Goal: Task Accomplishment & Management: Use online tool/utility

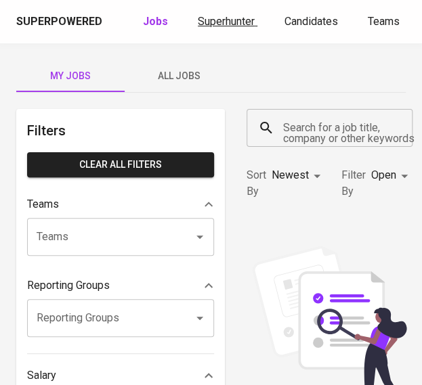
click at [214, 29] on link "Superhunter" at bounding box center [228, 22] width 60 height 17
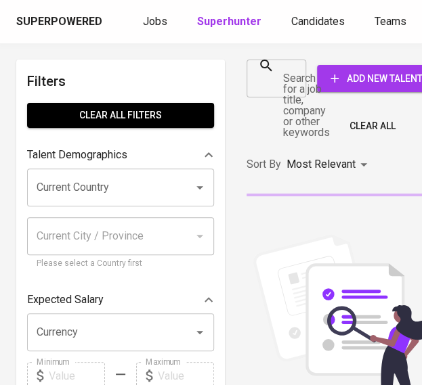
click at [287, 86] on div at bounding box center [291, 78] width 18 height 19
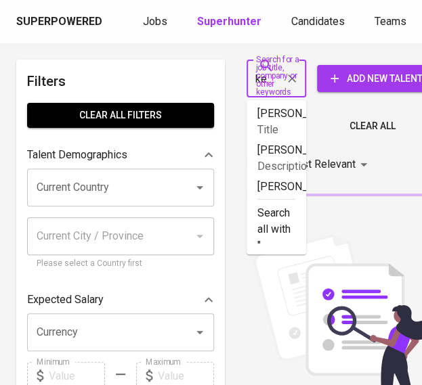
type input "kevindo"
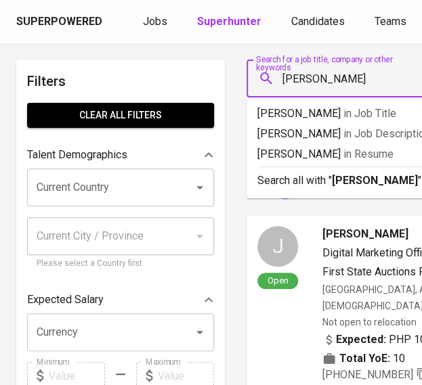
type input "[PERSON_NAME][DEMOGRAPHIC_DATA]"
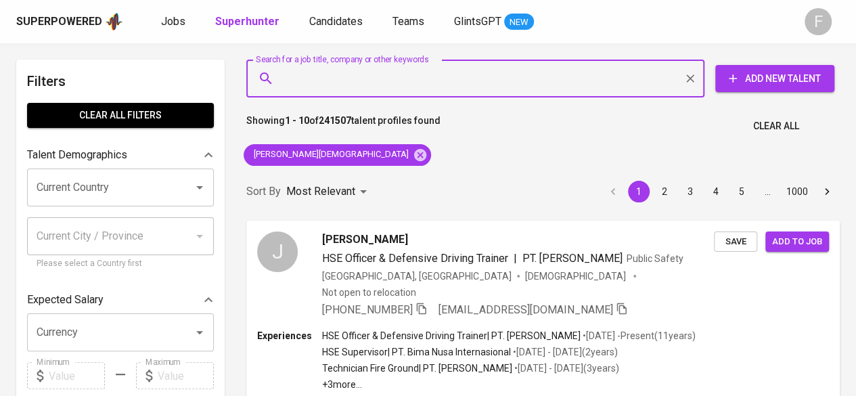
paste input "[EMAIL_ADDRESS][DOMAIN_NAME]"
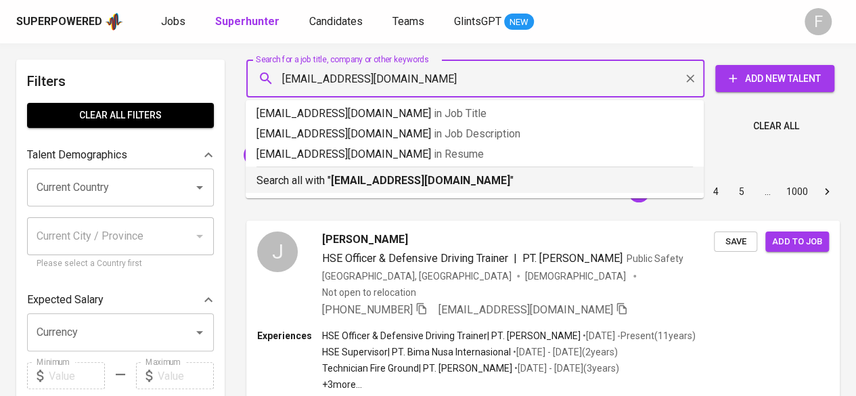
type input "[EMAIL_ADDRESS][DOMAIN_NAME]"
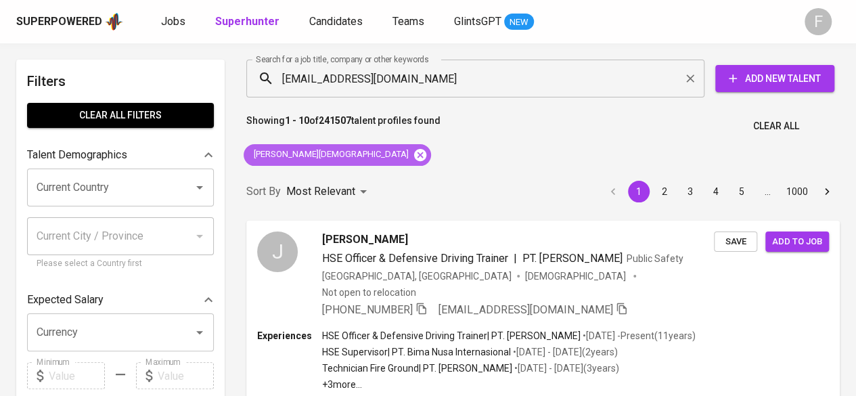
click at [414, 158] on icon at bounding box center [420, 154] width 12 height 12
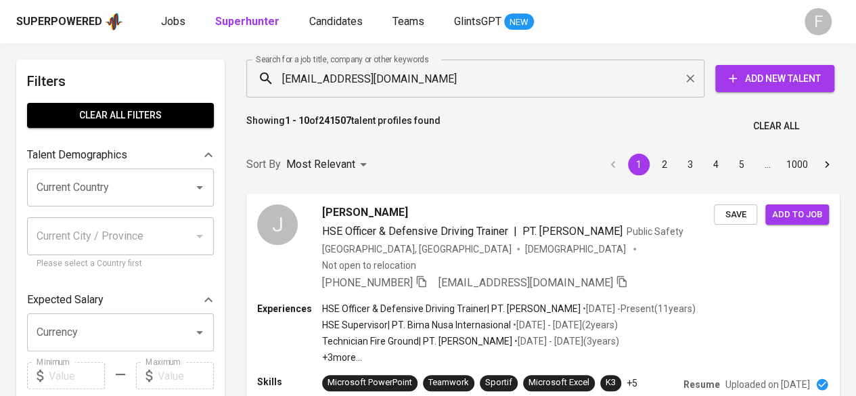
click at [421, 81] on input "[EMAIL_ADDRESS][DOMAIN_NAME]" at bounding box center [478, 79] width 399 height 26
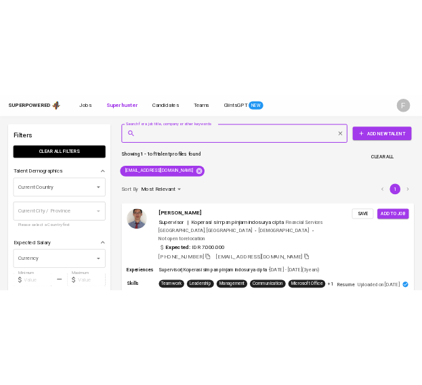
scroll to position [135, 0]
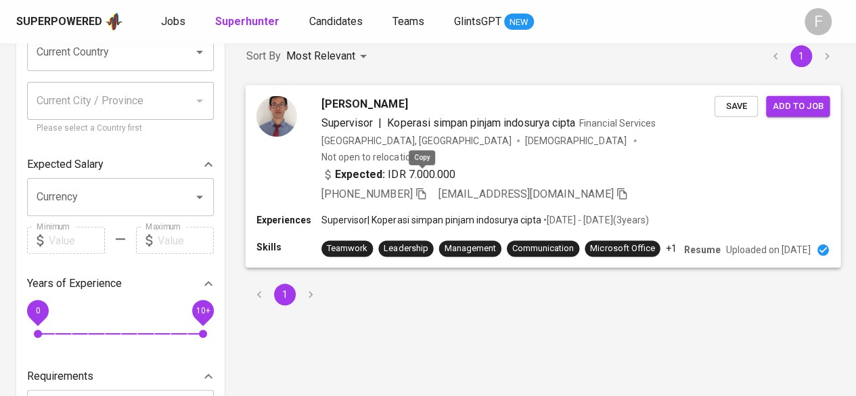
click at [419, 187] on icon "button" at bounding box center [420, 193] width 9 height 12
